Goal: Task Accomplishment & Management: Manage account settings

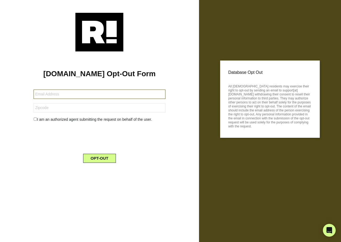
type input "jetkona@gmail.com"
type input "86305"
type input "[EMAIL_ADDRESS][DOMAIN_NAME]"
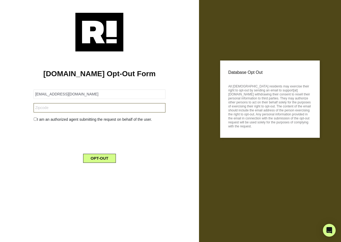
type input "10950"
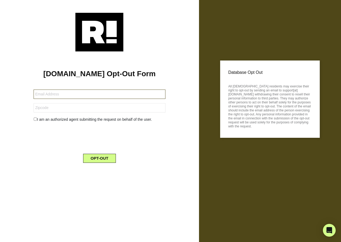
type input "[EMAIL_ADDRESS]"
type input "83263"
